Goal: Task Accomplishment & Management: Complete application form

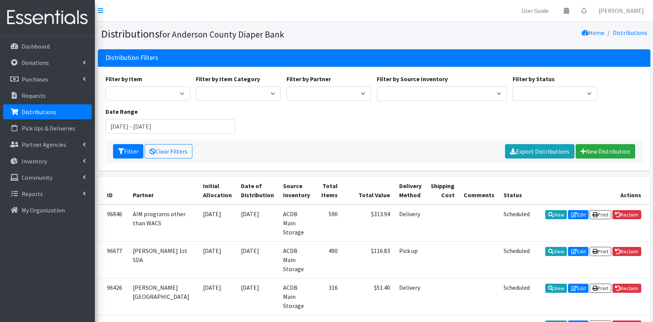
click at [614, 159] on div "Filter Clear Filters Export Distributions New Distribution" at bounding box center [373, 152] width 537 height 24
click at [612, 151] on link "New Distribution" at bounding box center [605, 151] width 60 height 14
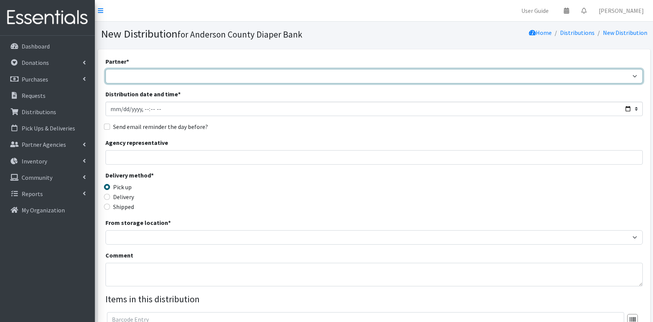
click at [105, 69] on select "AIM programs other than WACS Anderson 1st SDA Anderson County DSS (Upstate regi…" at bounding box center [373, 76] width 537 height 14
select select "3178"
click option "Iva First Baptist Food pantry" at bounding box center [0, 0] width 0 height 0
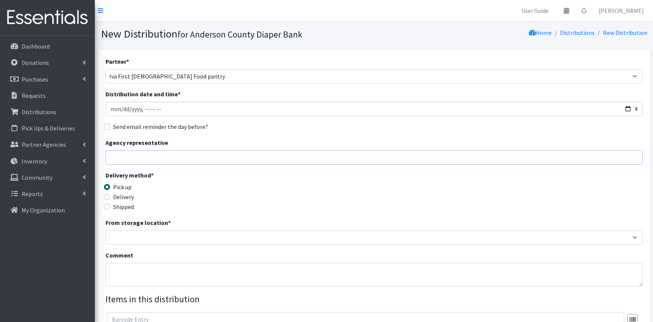
click at [130, 160] on input "Agency representative" at bounding box center [373, 157] width 537 height 14
type input "Betty Richey"
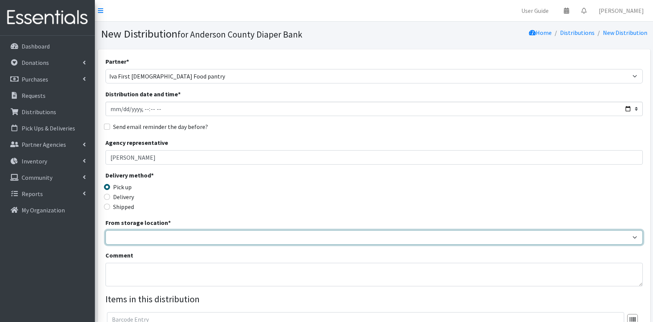
click at [105, 230] on select "ACDB Main Storage" at bounding box center [373, 237] width 537 height 14
select select "283"
click option "ACDB Main Storage" at bounding box center [0, 0] width 0 height 0
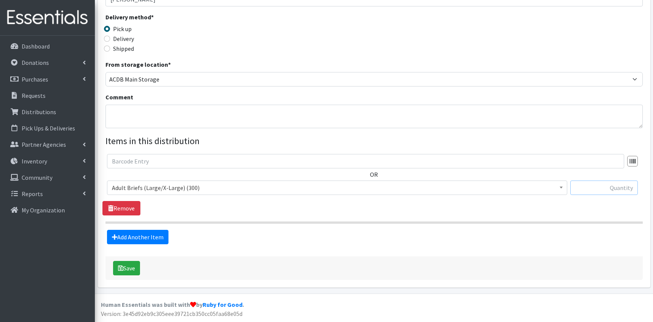
click at [604, 186] on input "text" at bounding box center [604, 188] width 68 height 14
type input "36"
click at [152, 235] on link "Add Another Item" at bounding box center [137, 237] width 61 height 14
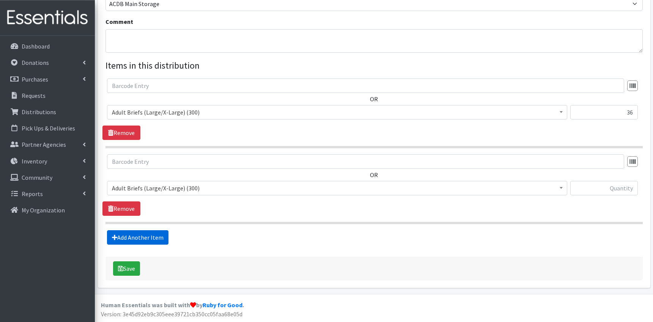
scroll to position [234, 0]
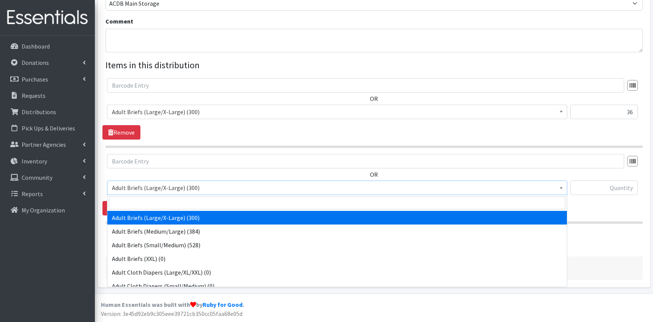
click at [188, 190] on span "Adult Briefs (Large/X-Large) (300)" at bounding box center [337, 187] width 450 height 11
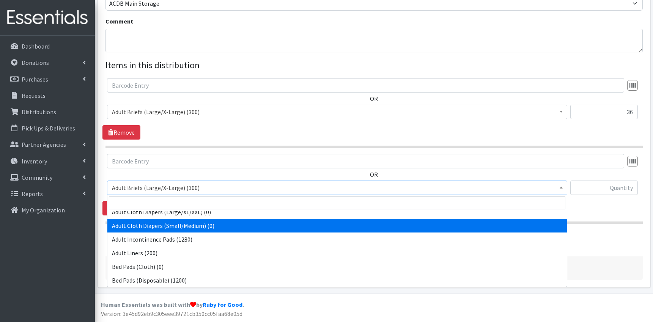
scroll to position [63, 0]
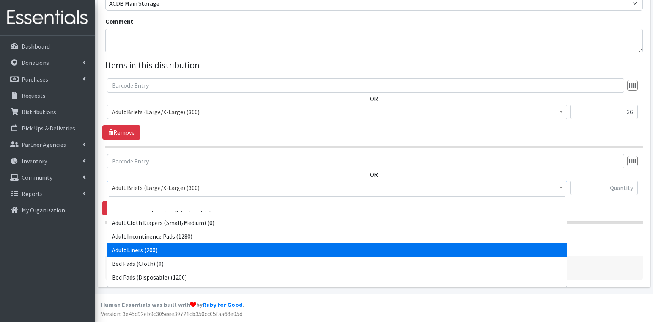
select select "9748"
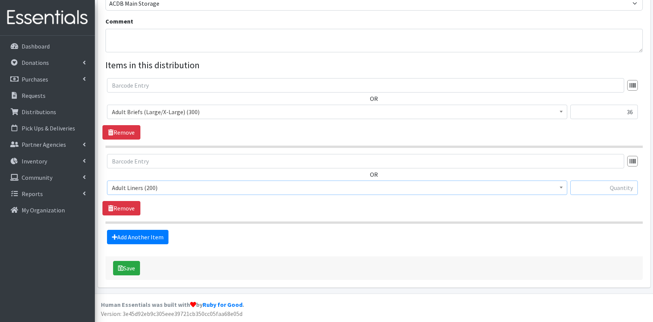
click at [609, 192] on input "text" at bounding box center [604, 188] width 68 height 14
type input "40"
click at [127, 276] on div "Save" at bounding box center [373, 268] width 537 height 24
click at [132, 267] on button "Save" at bounding box center [126, 268] width 27 height 14
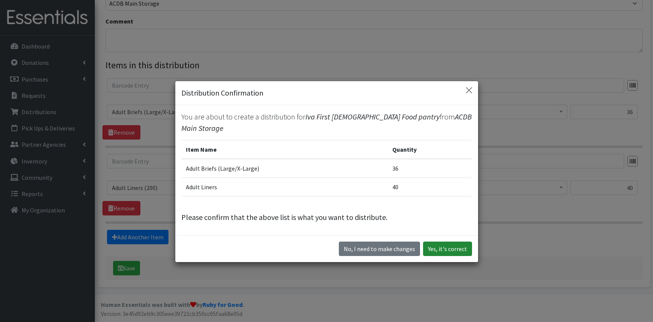
click at [461, 243] on button "Yes, it's correct" at bounding box center [447, 249] width 49 height 14
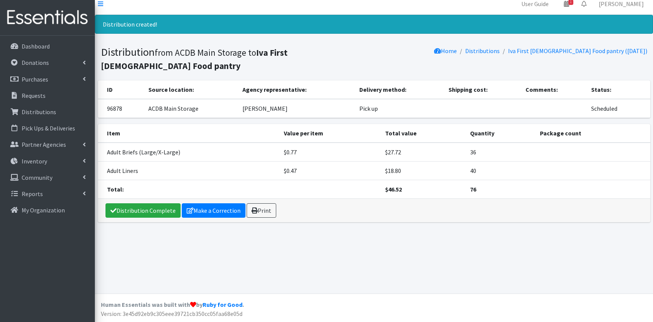
scroll to position [7, 0]
click at [49, 192] on link "Reports" at bounding box center [47, 193] width 89 height 15
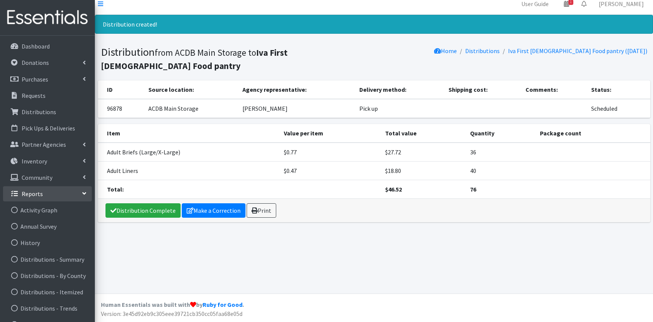
scroll to position [0, 0]
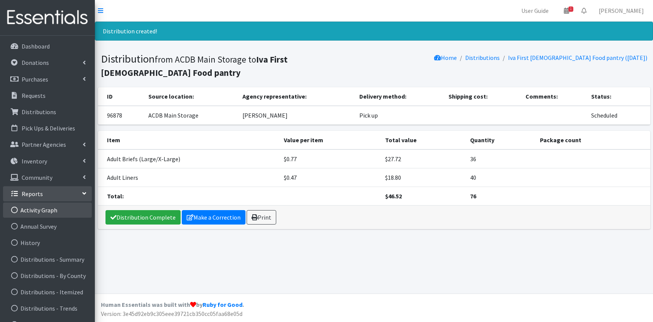
click at [48, 211] on link "Activity Graph" at bounding box center [47, 210] width 89 height 15
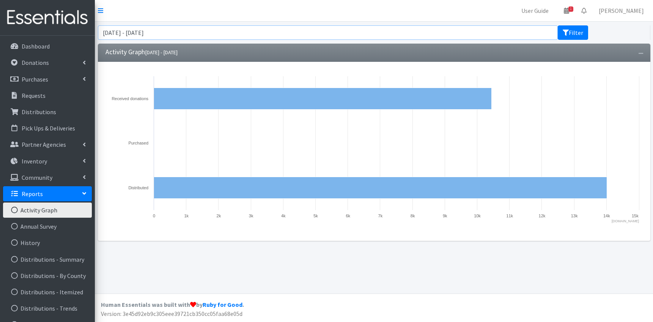
click at [177, 33] on input "July 20, 2025 - October 20, 2025" at bounding box center [328, 32] width 460 height 14
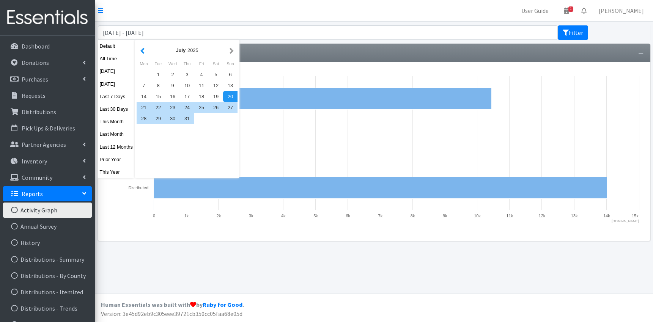
click at [140, 51] on button "button" at bounding box center [142, 50] width 8 height 9
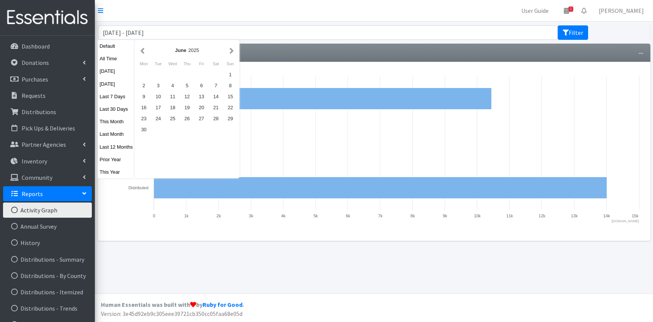
click at [140, 51] on button "button" at bounding box center [142, 50] width 8 height 9
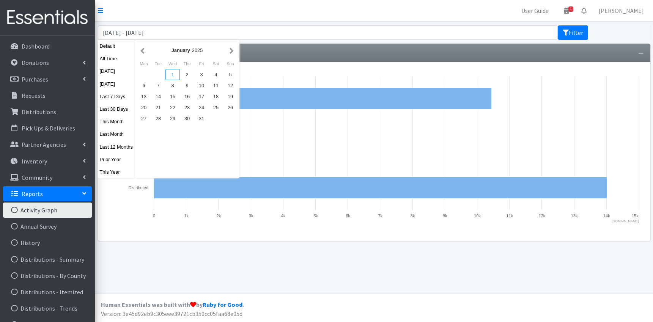
click at [174, 74] on div "1" at bounding box center [172, 74] width 14 height 11
click at [230, 52] on button "button" at bounding box center [232, 50] width 8 height 9
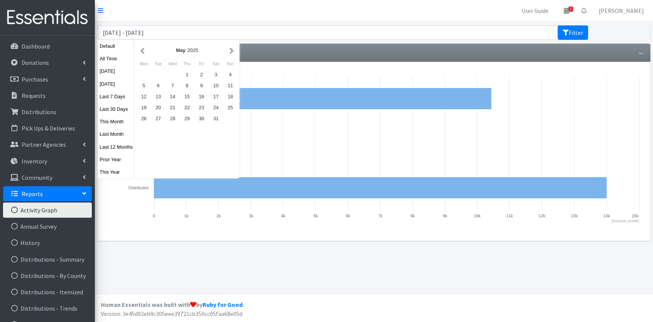
click at [230, 52] on button "button" at bounding box center [232, 50] width 8 height 9
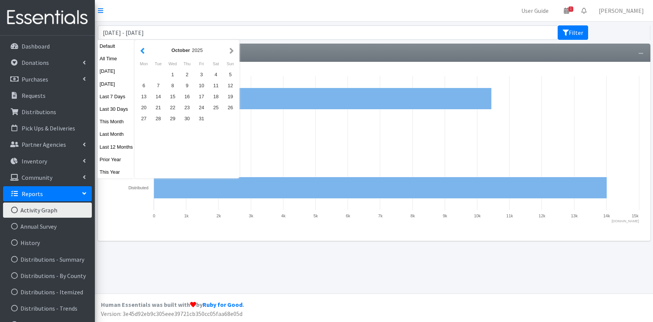
click at [140, 50] on button "button" at bounding box center [142, 50] width 8 height 9
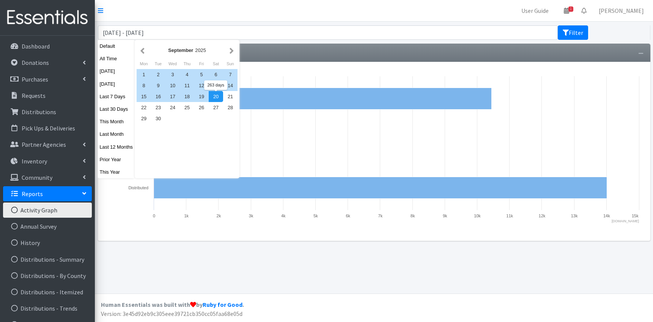
click at [214, 97] on div "20" at bounding box center [216, 96] width 14 height 11
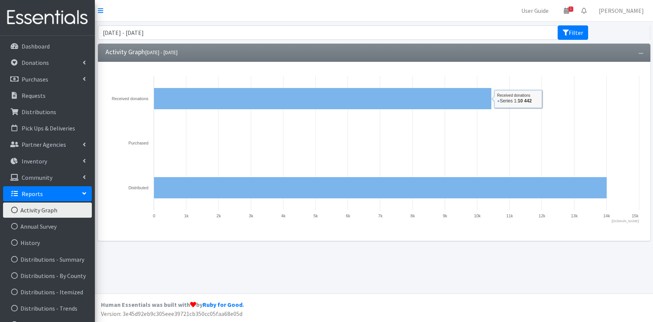
type input "[DATE] - [DATE]"
click at [569, 34] on button "Filter" at bounding box center [573, 32] width 30 height 14
